Goal: Task Accomplishment & Management: Contribute content

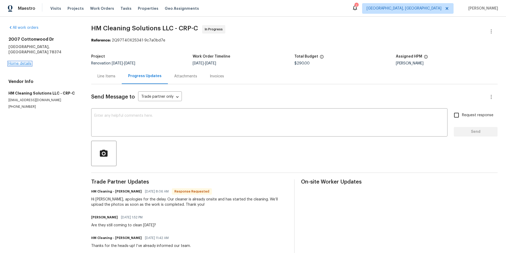
click at [21, 62] on link "Home details" at bounding box center [19, 64] width 23 height 4
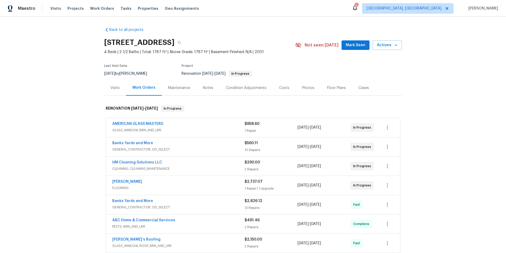
click at [206, 88] on div "Notes" at bounding box center [208, 87] width 10 height 5
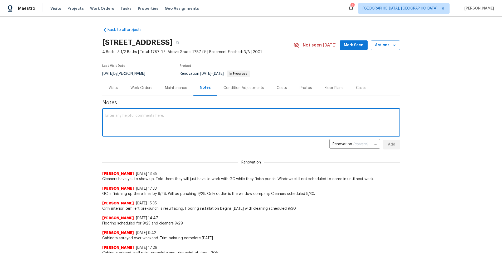
click at [158, 114] on textarea at bounding box center [251, 123] width 292 height 18
type textarea "Cleaners finally showed this morning."
click at [395, 146] on button "Add" at bounding box center [391, 144] width 17 height 10
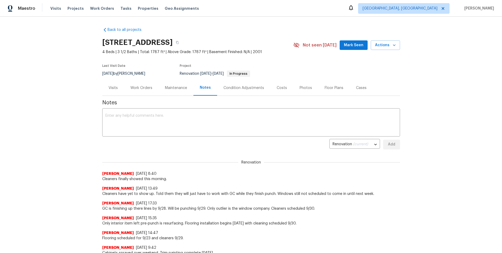
click at [147, 86] on div "Work Orders" at bounding box center [142, 87] width 22 height 5
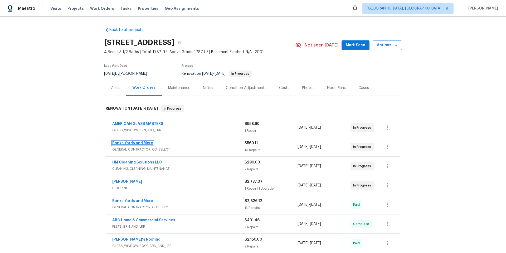
click at [140, 144] on link "Banks Yards and More" at bounding box center [132, 143] width 41 height 4
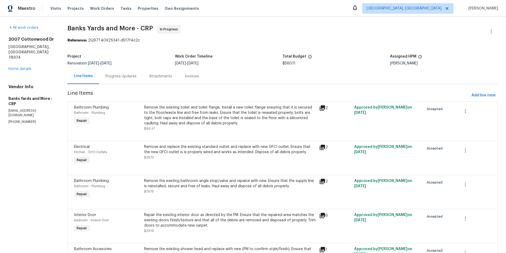
click at [114, 75] on div "Progress Updates" at bounding box center [120, 76] width 31 height 5
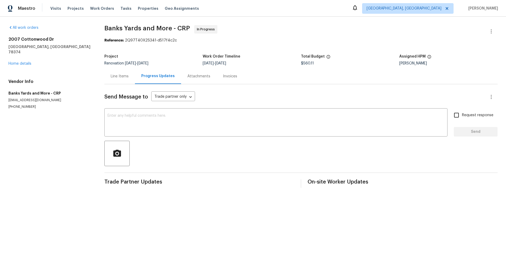
click at [114, 76] on div "Line Items" at bounding box center [120, 76] width 18 height 5
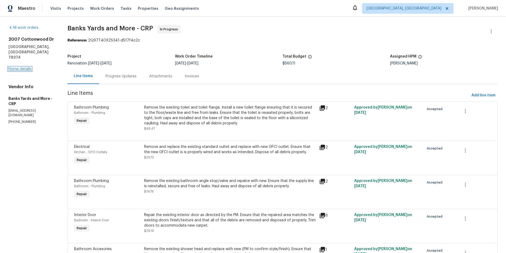
click at [23, 67] on link "Home details" at bounding box center [19, 69] width 23 height 4
